Goal: Task Accomplishment & Management: Complete application form

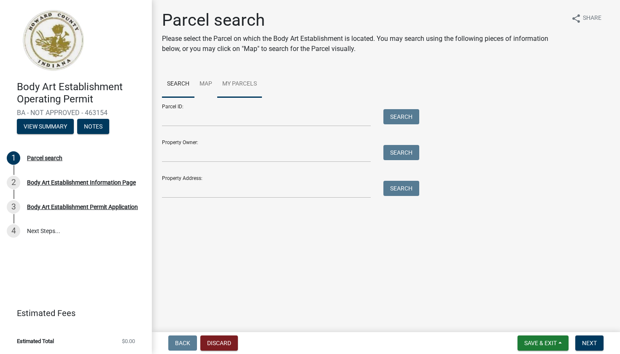
click at [234, 87] on link "My Parcels" at bounding box center [239, 84] width 45 height 27
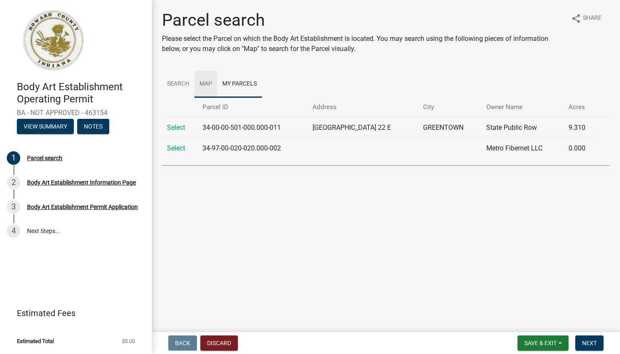
click at [203, 85] on link "Map" at bounding box center [205, 84] width 23 height 27
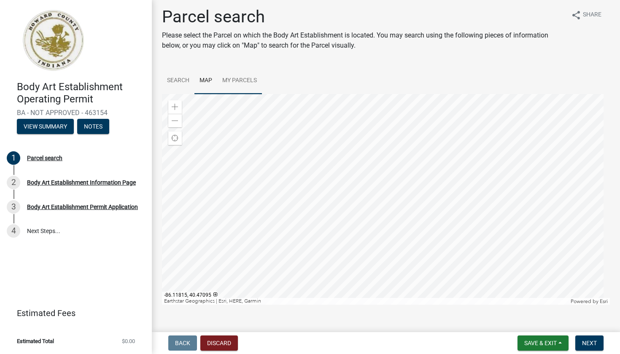
scroll to position [5, 0]
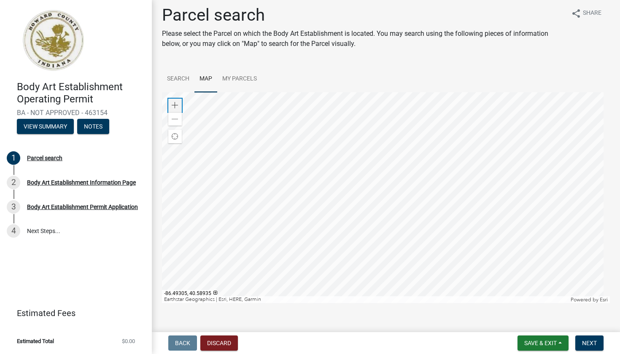
click at [173, 105] on span at bounding box center [175, 105] width 7 height 7
click at [458, 42] on div "Parcel search Please select the Parcel on which the Body Art Establishment is l…" at bounding box center [386, 158] width 461 height 306
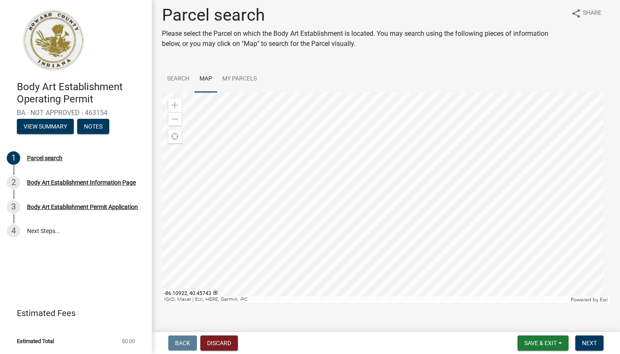
click at [374, 62] on div "Parcel search Please select the Parcel on which the Body Art Establishment is l…" at bounding box center [386, 158] width 461 height 306
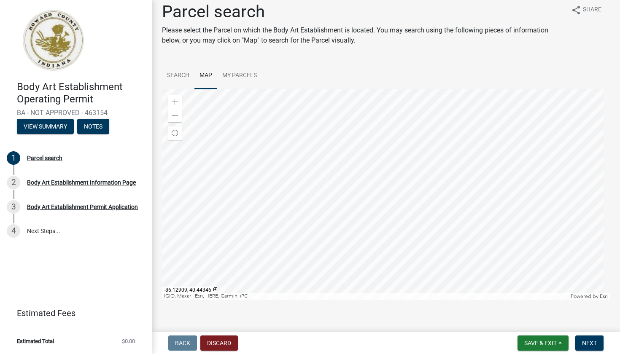
scroll to position [7, 0]
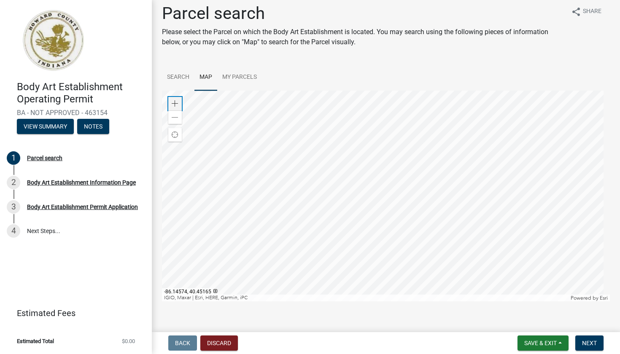
click at [176, 101] on span at bounding box center [175, 103] width 7 height 7
click at [176, 102] on span at bounding box center [175, 103] width 7 height 7
click at [174, 120] on span at bounding box center [175, 117] width 7 height 7
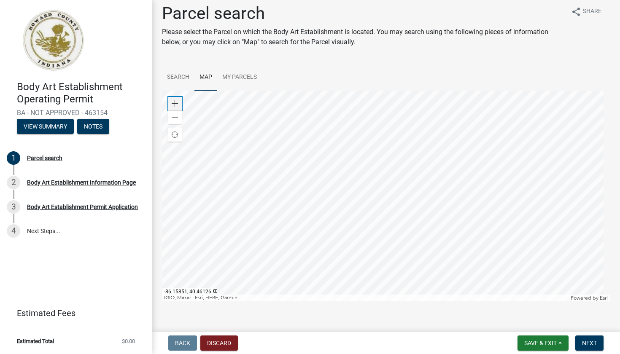
click at [172, 102] on span at bounding box center [175, 103] width 7 height 7
click at [178, 102] on div "Zoom in" at bounding box center [174, 103] width 13 height 13
click at [175, 101] on span at bounding box center [175, 103] width 7 height 7
click at [174, 101] on span at bounding box center [175, 103] width 7 height 7
click at [471, 315] on main "Parcel search Please select the Parcel on which the Body Art Establishment is l…" at bounding box center [386, 164] width 468 height 329
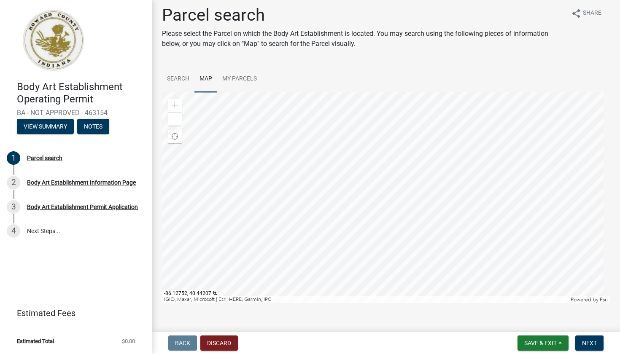
scroll to position [3, 0]
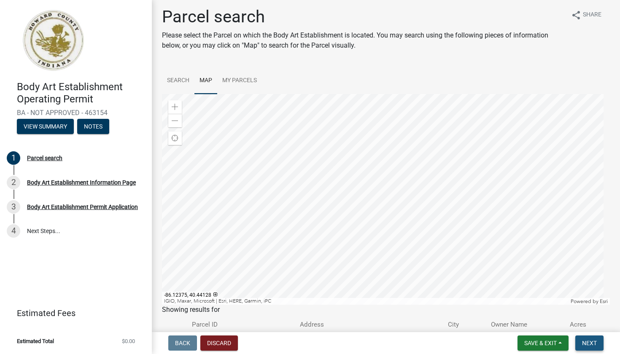
click at [586, 344] on span "Next" at bounding box center [589, 343] width 15 height 7
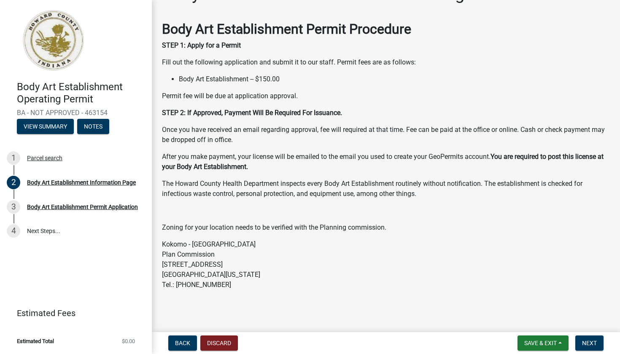
scroll to position [27, 0]
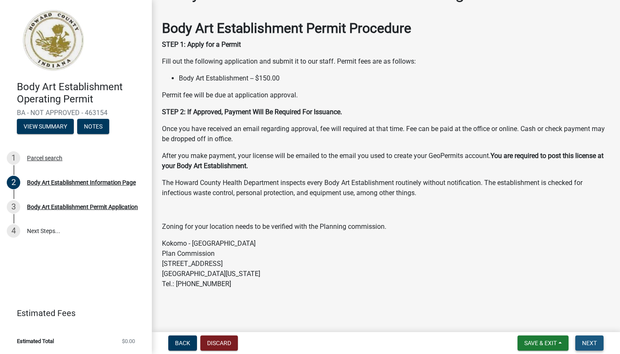
click at [588, 343] on span "Next" at bounding box center [589, 343] width 15 height 7
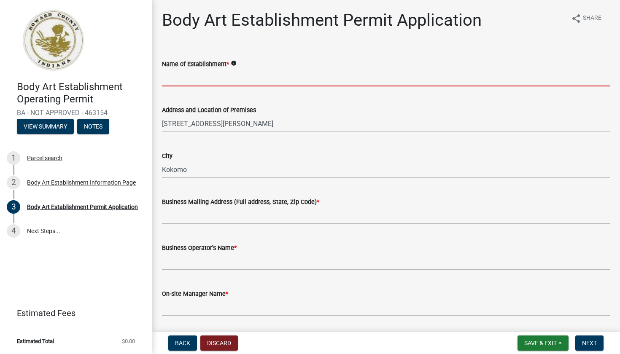
click at [237, 78] on input "Name of Establishment *" at bounding box center [386, 77] width 448 height 17
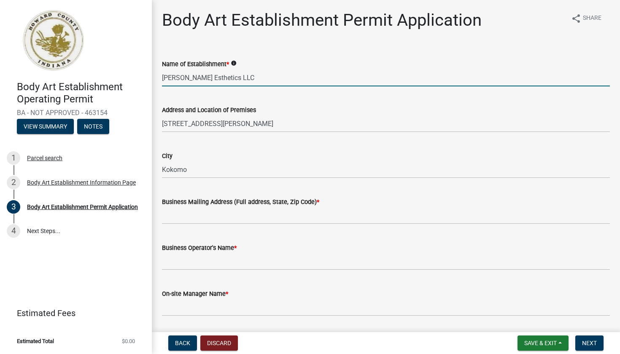
type input "[PERSON_NAME] Esthetics LLC"
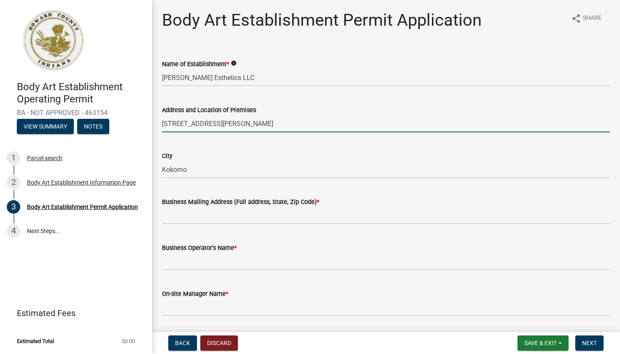
click at [266, 125] on input "[STREET_ADDRESS][PERSON_NAME]" at bounding box center [386, 123] width 448 height 17
click at [177, 124] on input "[STREET_ADDRESS][PERSON_NAME]" at bounding box center [386, 123] width 448 height 17
click at [261, 124] on input "[STREET_ADDRESS][PERSON_NAME]" at bounding box center [386, 123] width 448 height 17
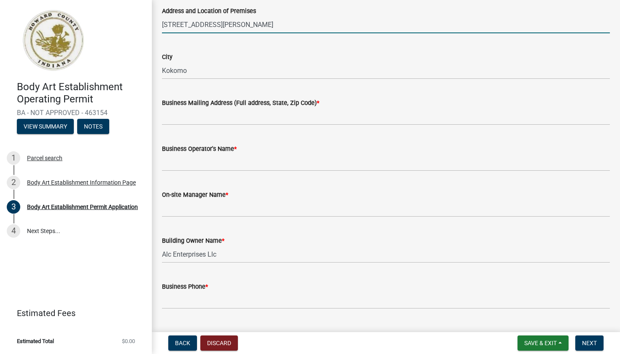
scroll to position [101, 0]
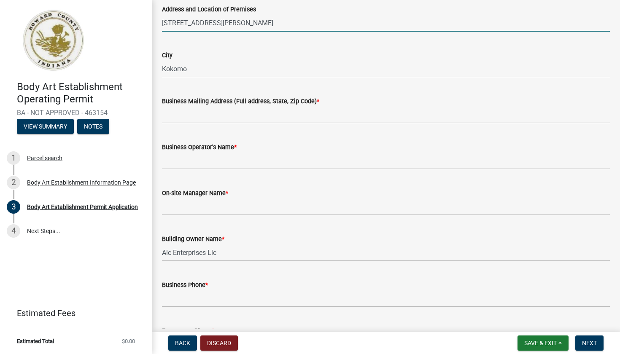
type input "[STREET_ADDRESS][PERSON_NAME]"
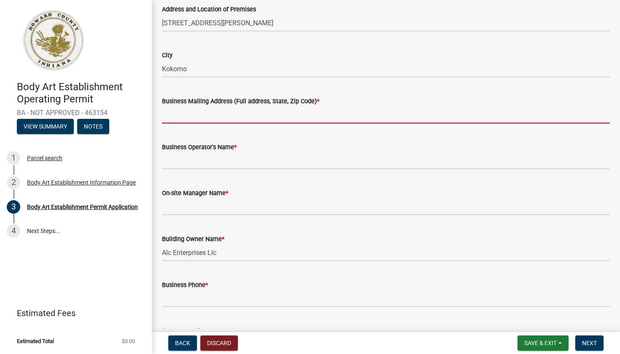
click at [226, 120] on input "Business Mailing Address (Full address, State, Zip Code) *" at bounding box center [386, 114] width 448 height 17
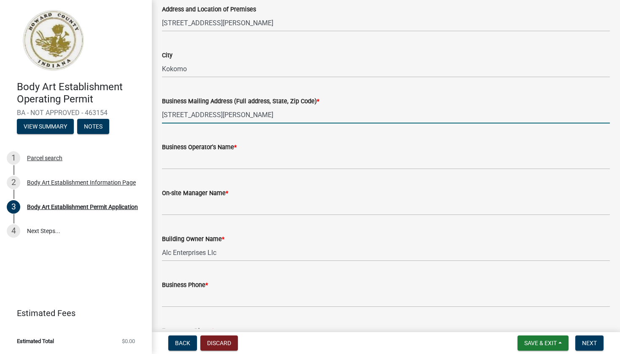
scroll to position [109, 0]
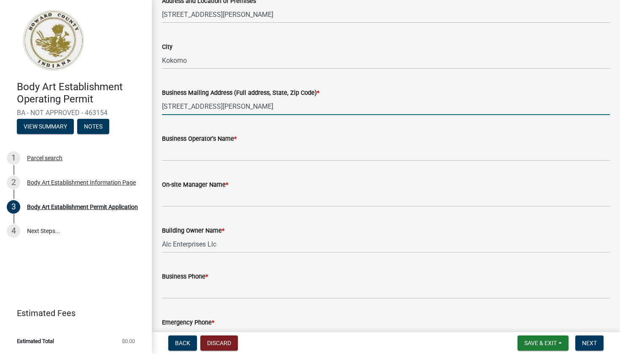
type input "[STREET_ADDRESS][PERSON_NAME]"
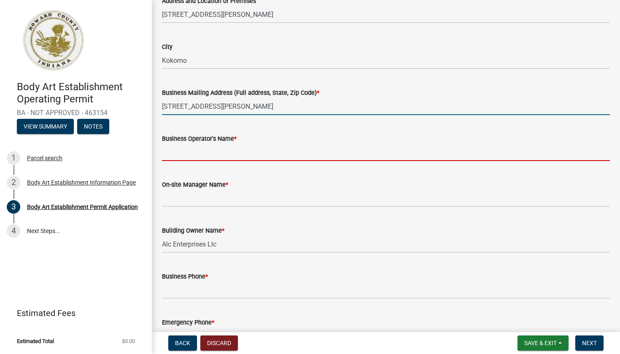
click at [227, 151] on input "Business Operator's Name *" at bounding box center [386, 152] width 448 height 17
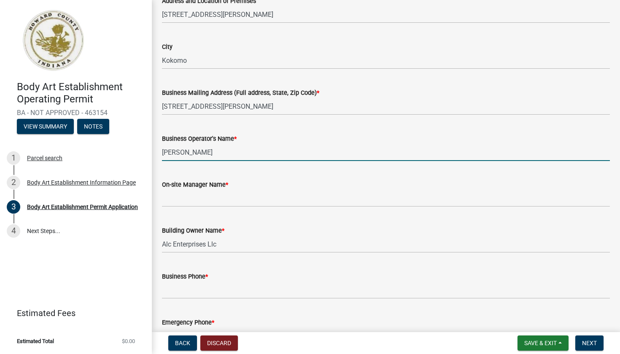
type input "[PERSON_NAME]"
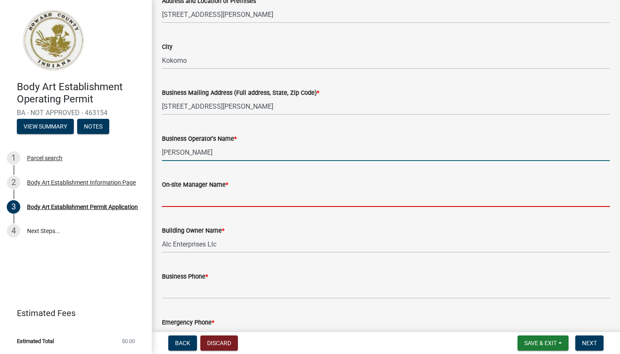
click at [261, 196] on input "On-site Manager Name *" at bounding box center [386, 198] width 448 height 17
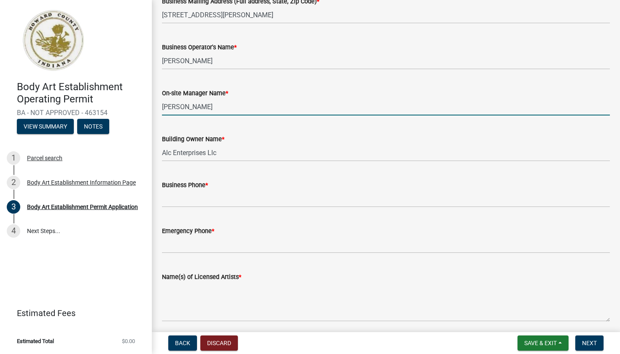
scroll to position [231, 0]
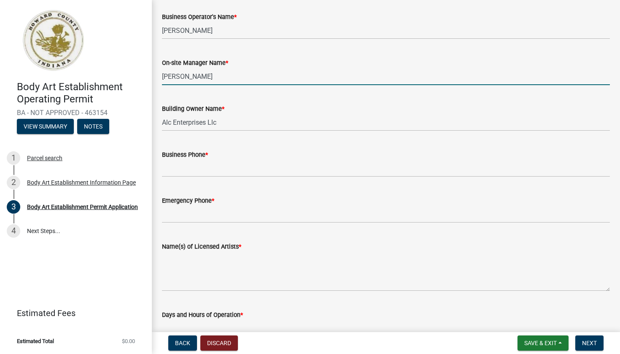
type input "[PERSON_NAME]"
click at [234, 124] on input "Alc Enterprises Llc" at bounding box center [386, 122] width 448 height 17
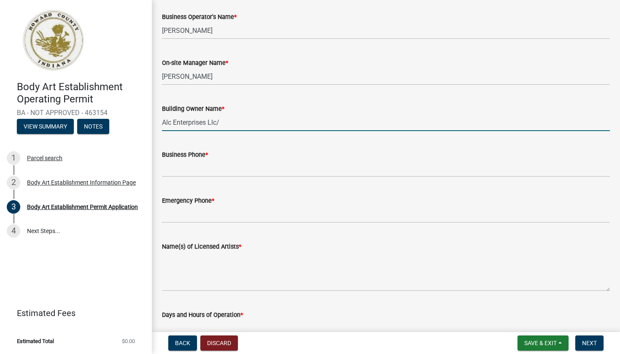
type input "Alc Enterprises Llc"
click at [218, 169] on input "Business Phone *" at bounding box center [386, 168] width 448 height 17
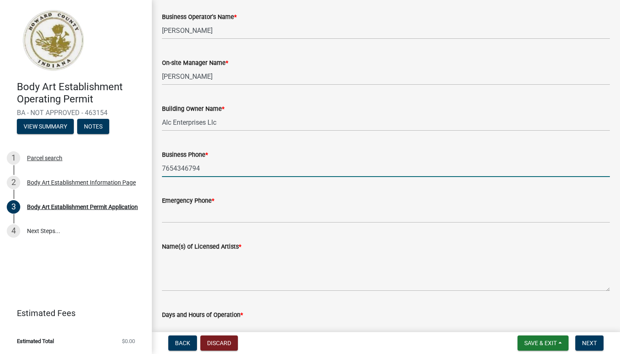
type input "7654346794"
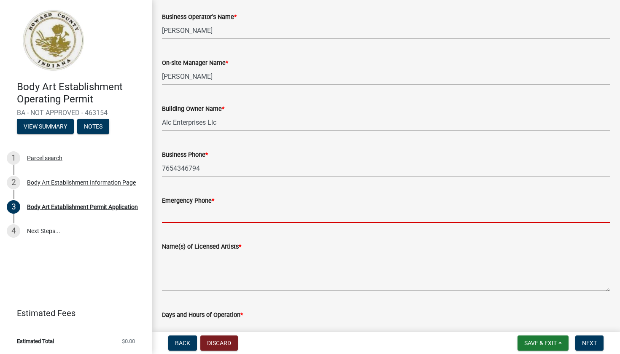
click at [221, 218] on input "Emergency Phone *" at bounding box center [386, 214] width 448 height 17
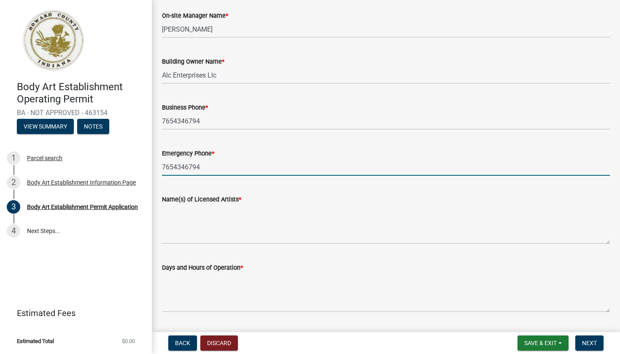
scroll to position [350, 0]
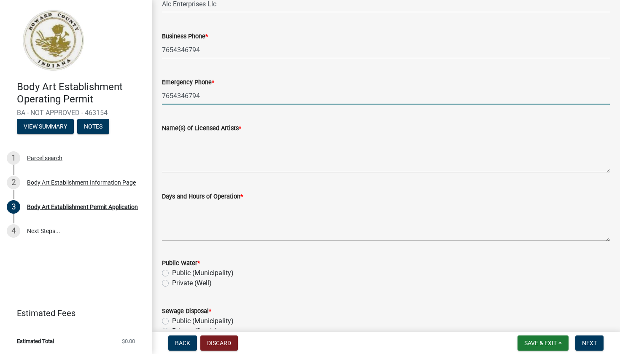
type input "7654346794"
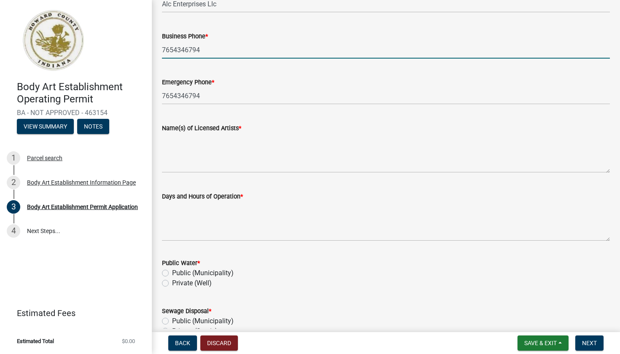
drag, startPoint x: 212, startPoint y: 51, endPoint x: 174, endPoint y: 51, distance: 37.5
click at [174, 51] on input "7654346794" at bounding box center [386, 49] width 448 height 17
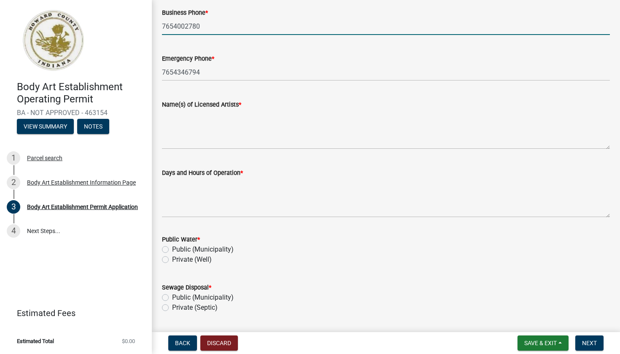
scroll to position [383, 0]
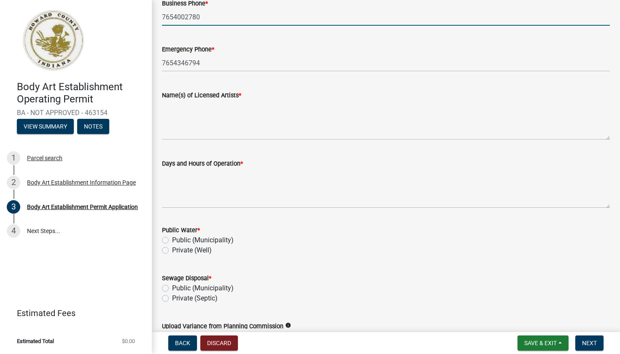
type input "7654002780"
click at [221, 123] on textarea "Name(s) of Licensed Artists *" at bounding box center [386, 120] width 448 height 40
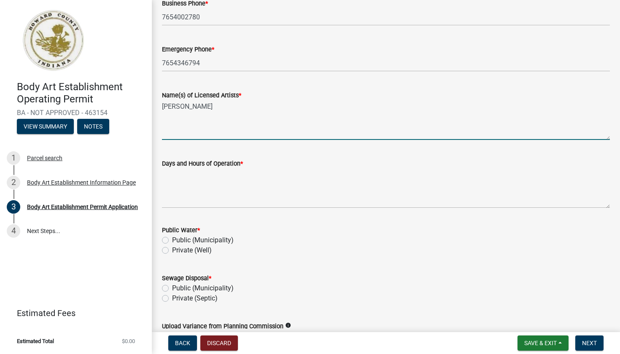
type textarea "[PERSON_NAME]"
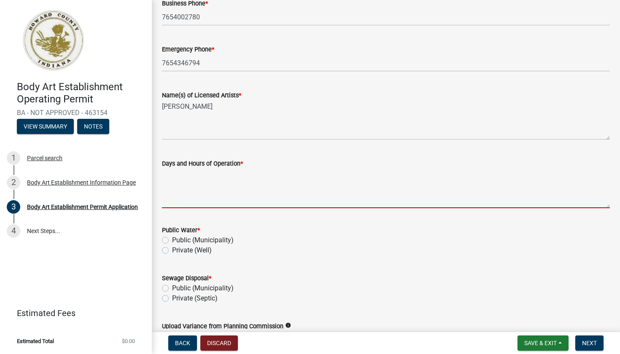
click at [248, 178] on textarea "Days and Hours of Operation *" at bounding box center [386, 189] width 448 height 40
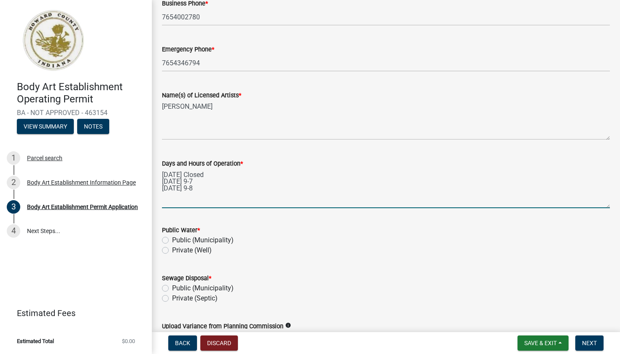
drag, startPoint x: 239, startPoint y: 184, endPoint x: 157, endPoint y: 170, distance: 82.7
click at [157, 170] on div "Days and Hours of Operation * [DATE] Closed [DATE] 9-7 [DATE] 9-8" at bounding box center [386, 178] width 461 height 62
drag, startPoint x: 210, startPoint y: 192, endPoint x: 153, endPoint y: 167, distance: 62.0
click at [153, 167] on div "Body Art Establishment Permit Application share Share Name of Establishment * i…" at bounding box center [386, 124] width 468 height 992
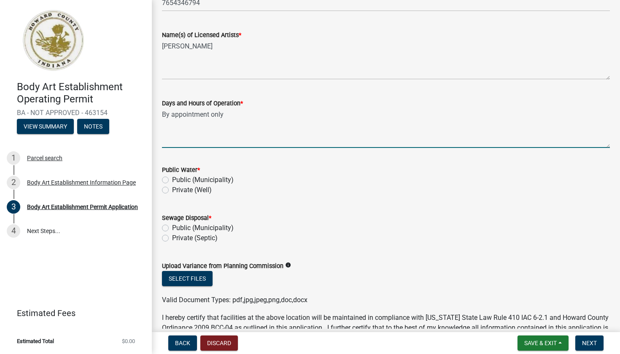
scroll to position [453, 0]
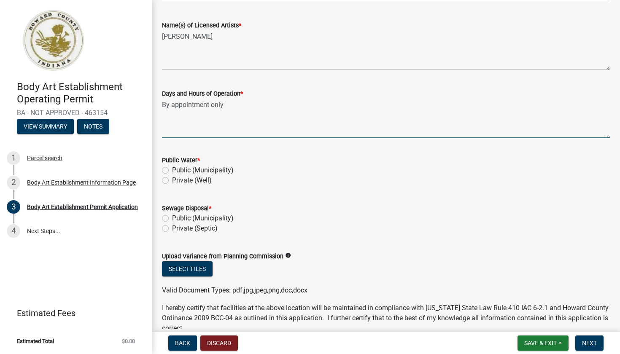
type textarea "By appointment only"
click at [172, 169] on label "Public (Municipality)" at bounding box center [203, 170] width 62 height 10
click at [172, 169] on input "Public (Municipality)" at bounding box center [174, 167] width 5 height 5
radio input "true"
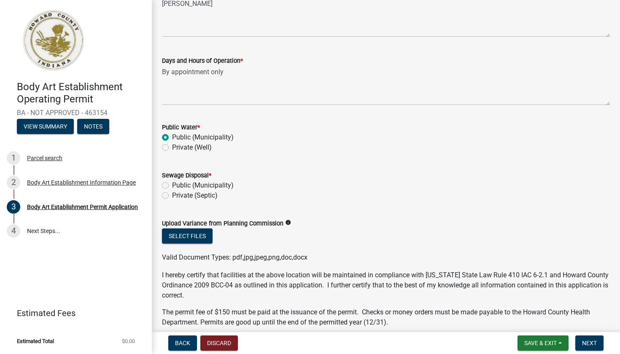
scroll to position [488, 0]
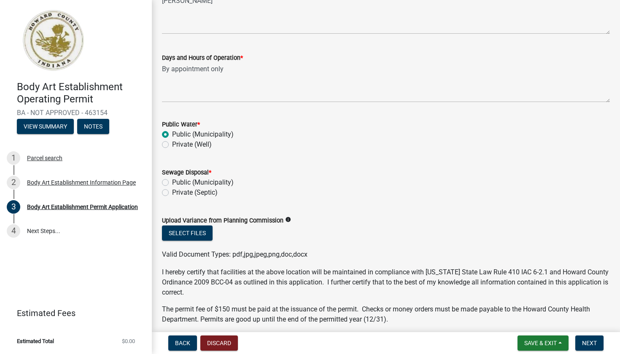
click at [172, 181] on label "Public (Municipality)" at bounding box center [203, 183] width 62 height 10
click at [172, 181] on input "Public (Municipality)" at bounding box center [174, 180] width 5 height 5
radio input "true"
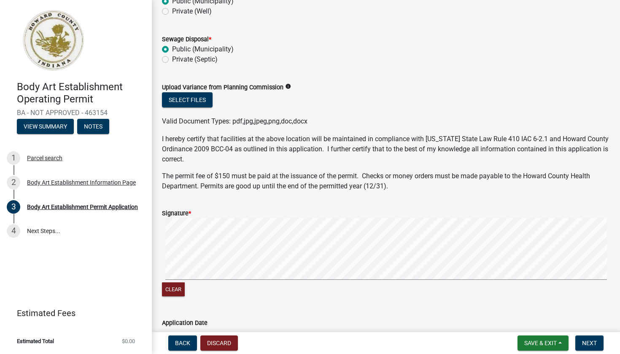
scroll to position [646, 0]
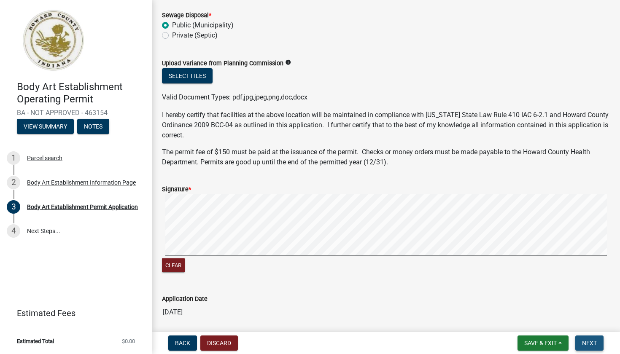
click at [596, 342] on span "Next" at bounding box center [589, 343] width 15 height 7
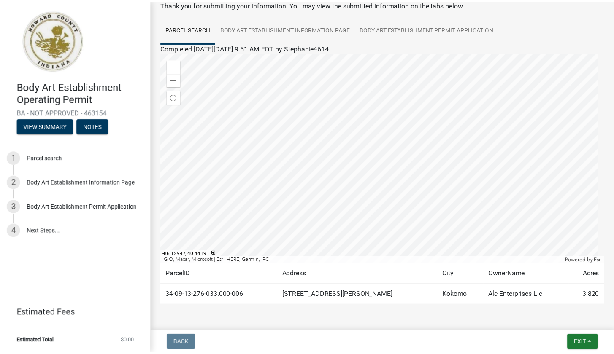
scroll to position [74, 0]
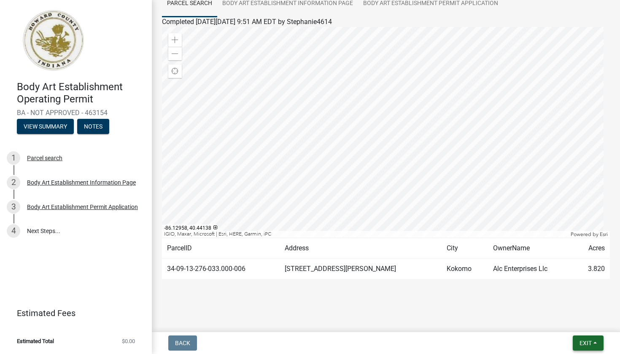
click at [586, 342] on span "Exit" at bounding box center [585, 343] width 12 height 7
click at [561, 320] on button "Save & Exit" at bounding box center [569, 321] width 67 height 20
